Goal: Task Accomplishment & Management: Complete application form

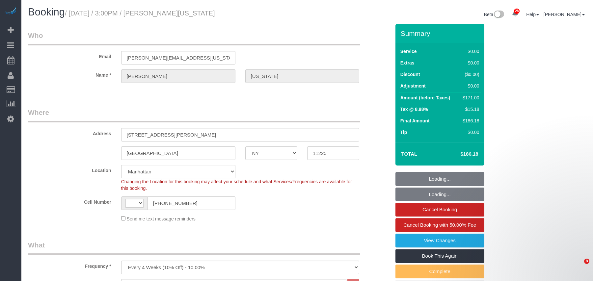
select select "NY"
select select "number:89"
select select "number:90"
select select "number:15"
select select "number:5"
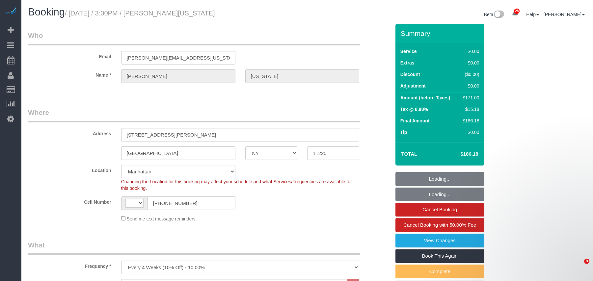
select select "object:1526"
select select "string:US"
select select "string:stripe-pm_1RzHtg4VGloSiKo7Jn1bTGcG"
select select "spot1"
select select "1"
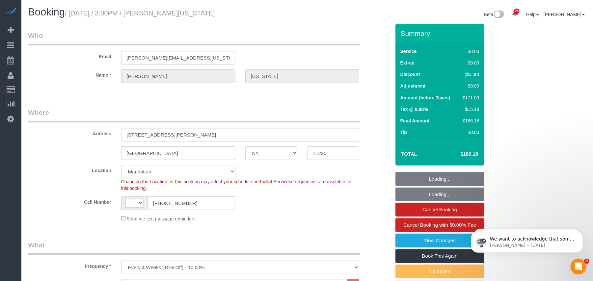
select select "2"
click at [157, 202] on input "(917) 524-5225" at bounding box center [191, 203] width 88 height 13
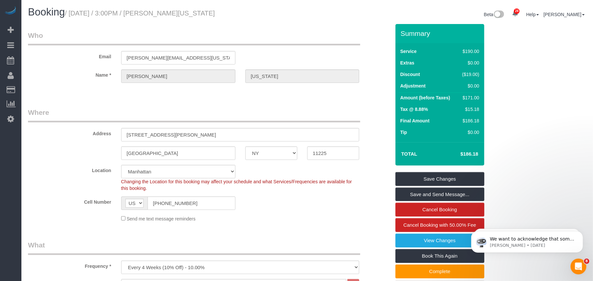
drag, startPoint x: 222, startPoint y: 17, endPoint x: 70, endPoint y: 15, distance: 151.1
click at [70, 15] on h1 "Booking / September 26, 2025 / 3:00PM / Alicia Washington" at bounding box center [165, 12] width 274 height 11
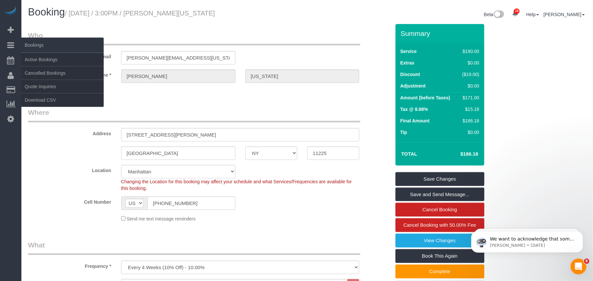
copy small "September 26, 2025 / 3:00PM / Alicia Washington"
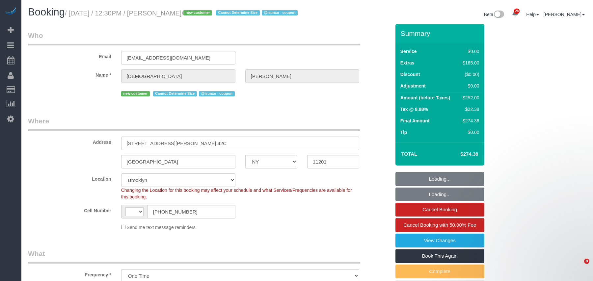
select select "NY"
select select "object:950"
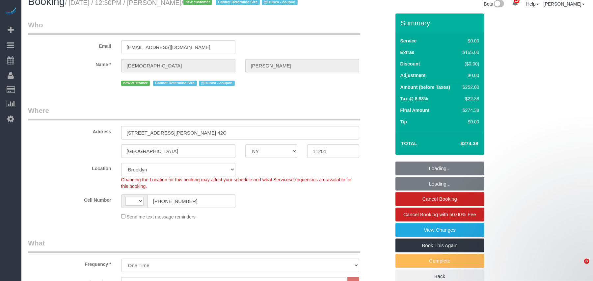
select select "string:US"
select select "number:89"
select select "number:90"
select select "number:15"
select select "number:5"
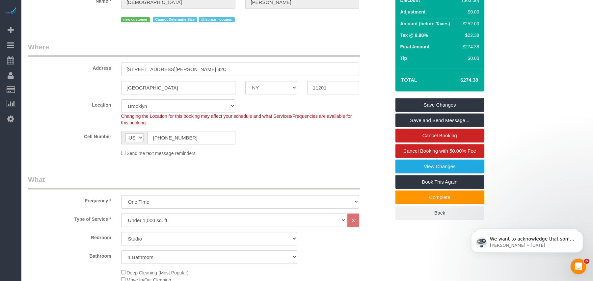
scroll to position [88, 0]
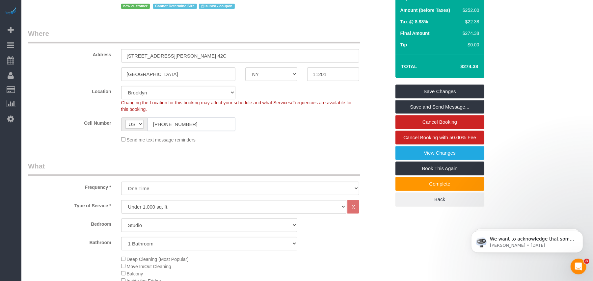
click at [170, 131] on input "(631) 813-8444" at bounding box center [191, 124] width 88 height 13
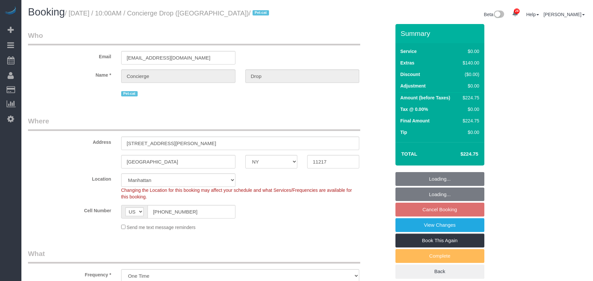
select select "NY"
select select "spot3"
select select "number:89"
select select "number:90"
select select "number:15"
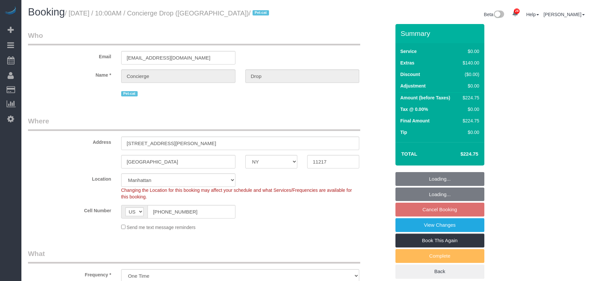
select select "number:5"
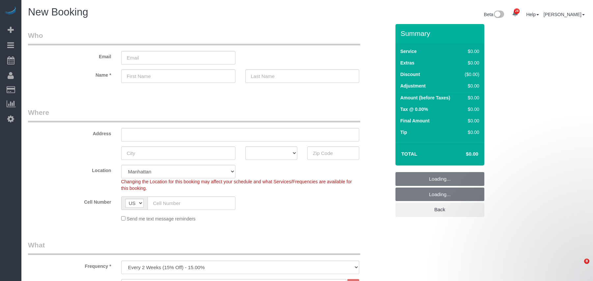
select select "number:89"
select select "number:90"
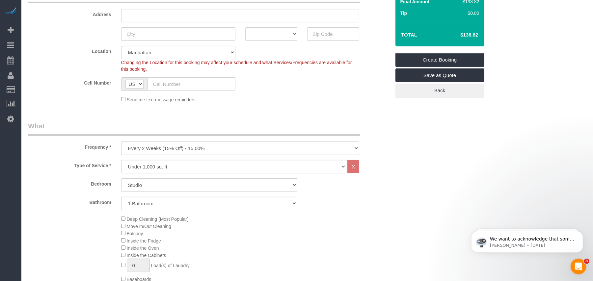
scroll to position [132, 0]
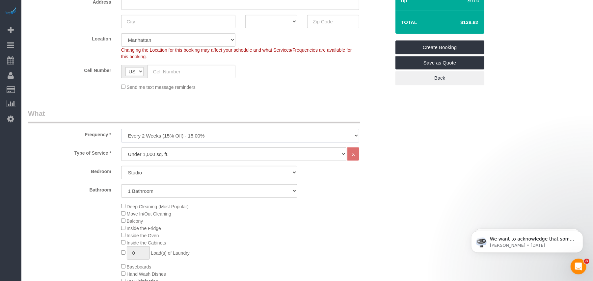
click at [202, 136] on select "One Time Weekly (20% Off) - 20.00% Every 2 Weeks (15% Off) - 15.00% Every 4 Wee…" at bounding box center [240, 135] width 238 height 13
select select "object:2490"
click at [121, 129] on select "One Time Weekly (20% Off) - 20.00% Every 2 Weeks (15% Off) - 15.00% Every 4 Wee…" at bounding box center [240, 135] width 238 height 13
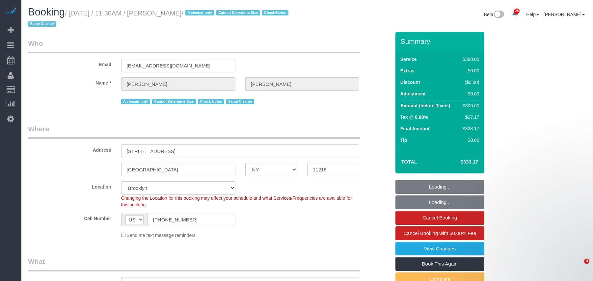
select select "NY"
select select "270"
select select "number:89"
select select "number:90"
select select "number:15"
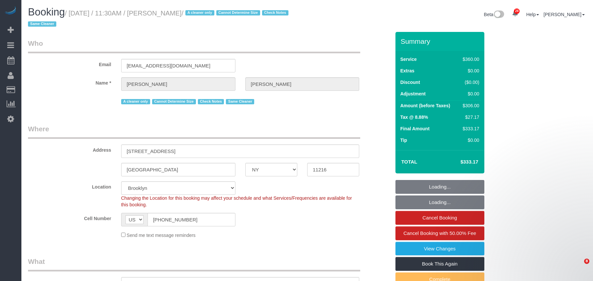
select select "number:5"
select select "object:1460"
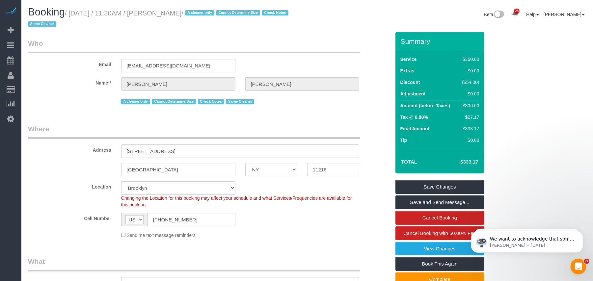
drag, startPoint x: 216, startPoint y: 13, endPoint x: 70, endPoint y: 13, distance: 145.8
click at [70, 13] on small "/ [DATE] / 11:30AM / [PERSON_NAME] / A cleaner only Cannot Determine Size Check…" at bounding box center [159, 19] width 262 height 18
copy small "[DATE] / 11:30AM / [PERSON_NAME]"
